Goal: Information Seeking & Learning: Learn about a topic

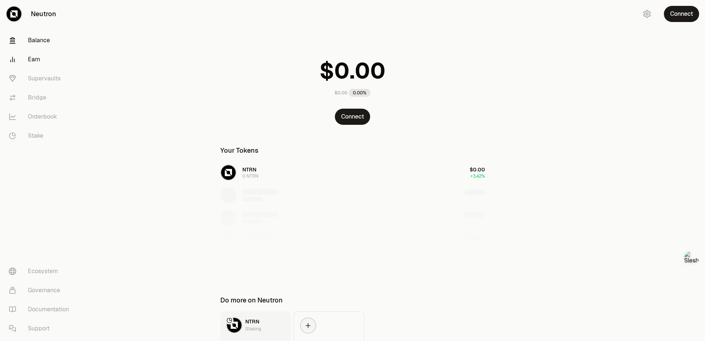
click at [39, 55] on link "Earn" at bounding box center [41, 59] width 76 height 19
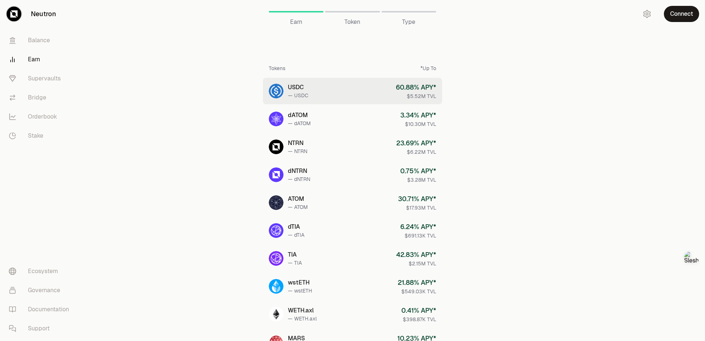
click at [377, 90] on link "USDC — USDC 60.88 % APY* $5.52M TVL" at bounding box center [352, 91] width 179 height 26
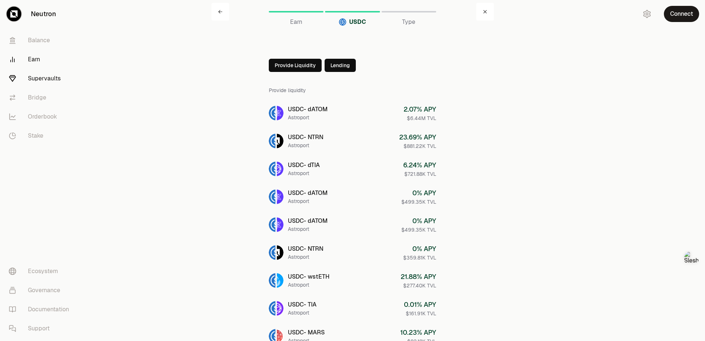
click at [36, 74] on link "Supervaults" at bounding box center [41, 78] width 76 height 19
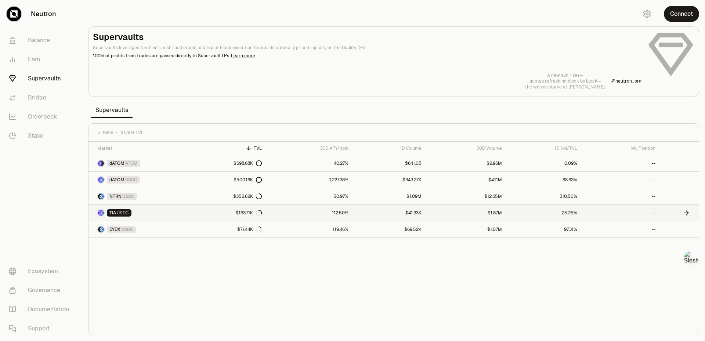
click at [304, 214] on link "112.50%" at bounding box center [309, 213] width 87 height 16
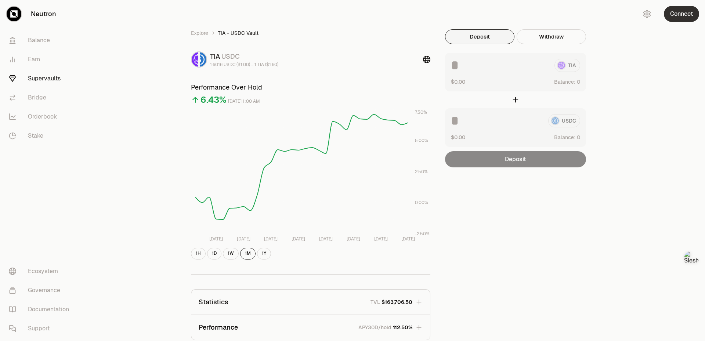
click at [686, 14] on button "Connect" at bounding box center [681, 14] width 35 height 16
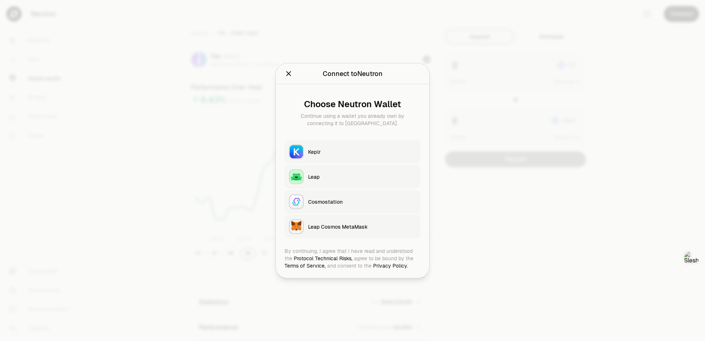
click at [302, 149] on img "button" at bounding box center [296, 151] width 13 height 13
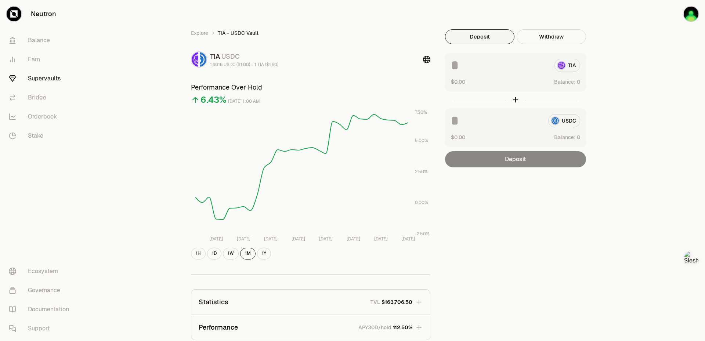
click at [475, 63] on input at bounding box center [500, 65] width 98 height 13
type input "**"
click at [29, 61] on link "Earn" at bounding box center [41, 59] width 76 height 19
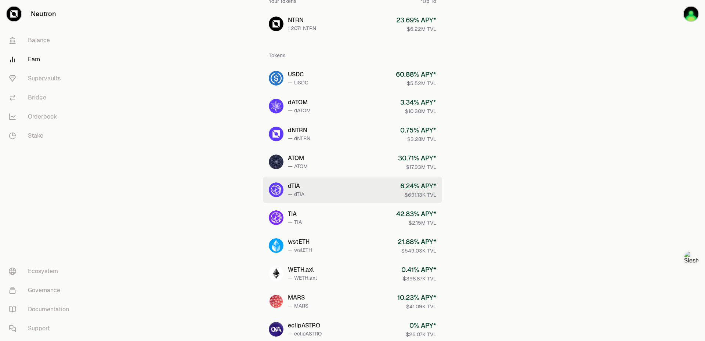
scroll to position [73, 0]
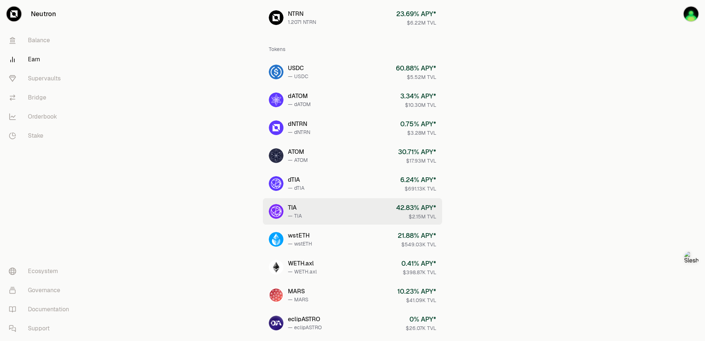
click at [305, 207] on link "TIA — TIA 42.83 % APY* $2.15M TVL" at bounding box center [352, 211] width 179 height 26
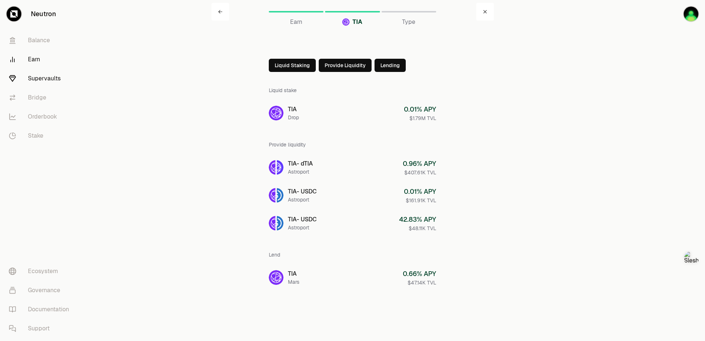
click at [44, 78] on link "Supervaults" at bounding box center [41, 78] width 76 height 19
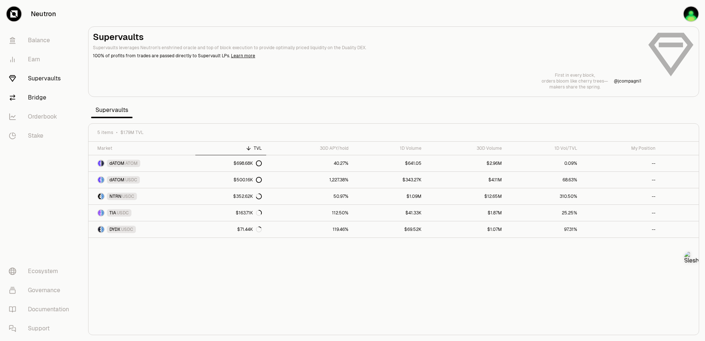
click at [39, 99] on link "Bridge" at bounding box center [41, 97] width 76 height 19
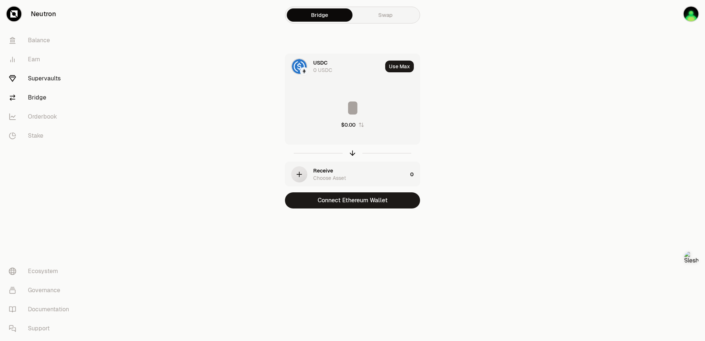
click at [44, 75] on link "Supervaults" at bounding box center [41, 78] width 76 height 19
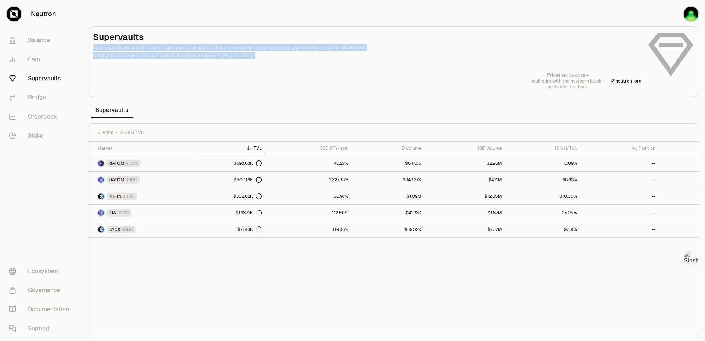
drag, startPoint x: 154, startPoint y: 36, endPoint x: 292, endPoint y: 61, distance: 140.3
click at [292, 61] on div "Supervaults Supervaults leverages Neutron's enshrined oracle and top of block e…" at bounding box center [393, 60] width 601 height 59
click at [378, 32] on h2 "Supervaults" at bounding box center [367, 37] width 548 height 12
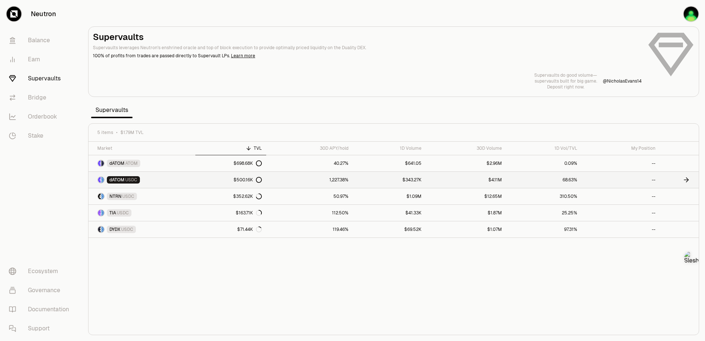
click at [164, 179] on link "dATOM USDC" at bounding box center [141, 180] width 107 height 16
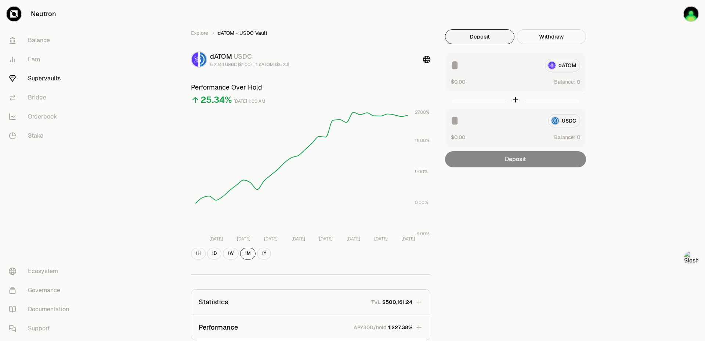
click at [474, 65] on input at bounding box center [495, 65] width 88 height 13
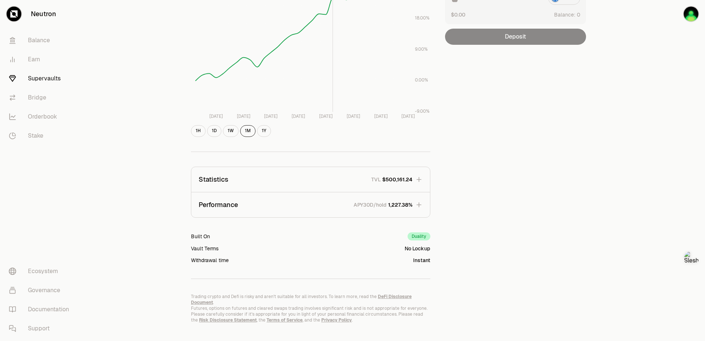
scroll to position [128, 0]
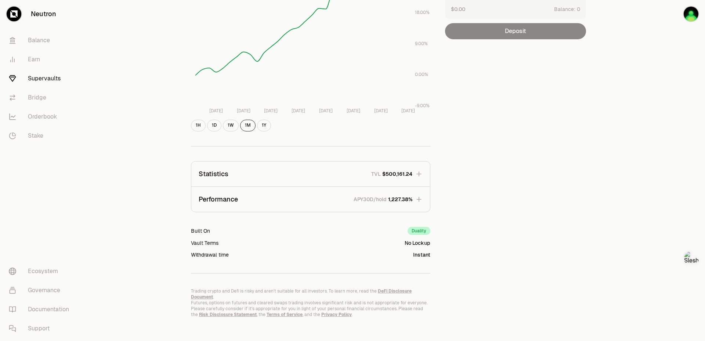
click at [52, 81] on link "Supervaults" at bounding box center [41, 78] width 76 height 19
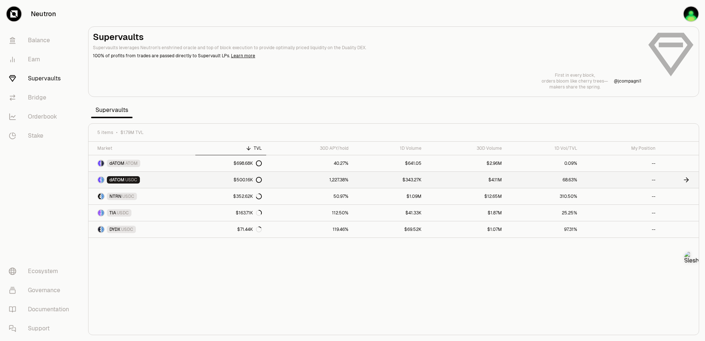
click at [199, 178] on link "$500.16K" at bounding box center [230, 180] width 71 height 16
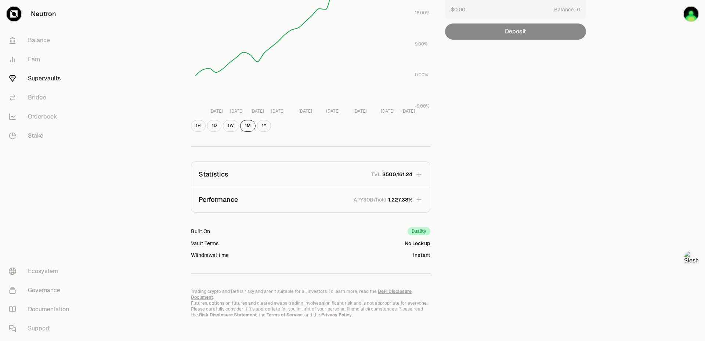
scroll to position [128, 0]
click at [36, 64] on link "Earn" at bounding box center [41, 59] width 76 height 19
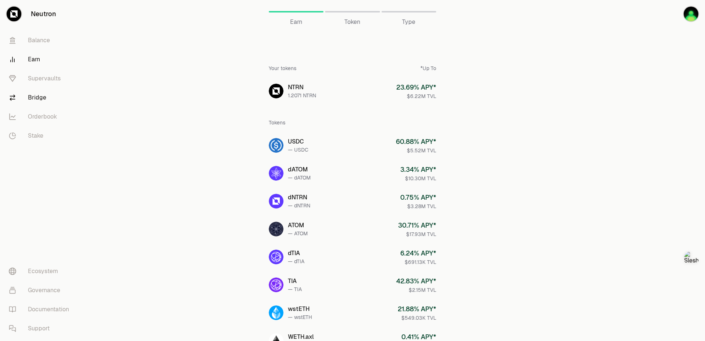
click at [37, 94] on link "Bridge" at bounding box center [41, 97] width 76 height 19
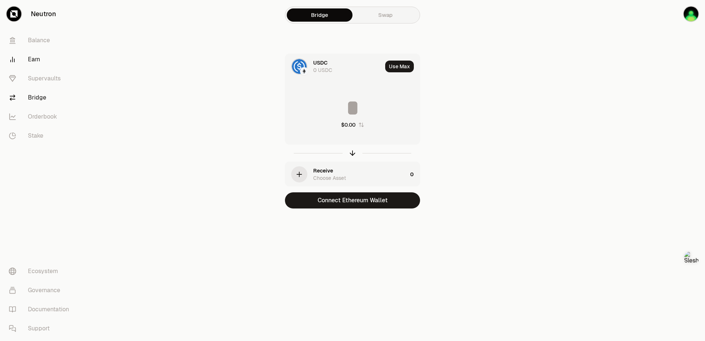
click at [41, 58] on link "Earn" at bounding box center [41, 59] width 76 height 19
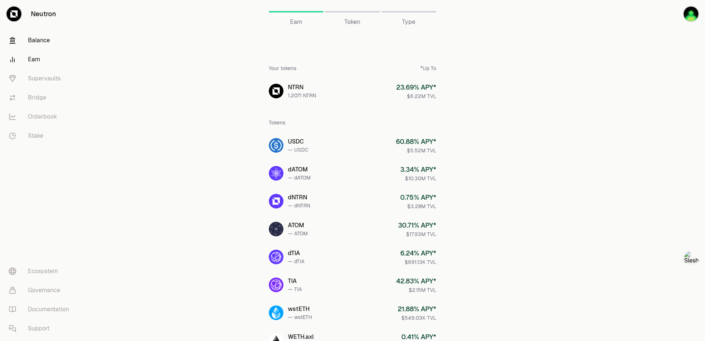
click at [38, 41] on link "Balance" at bounding box center [41, 40] width 76 height 19
